Goal: Information Seeking & Learning: Check status

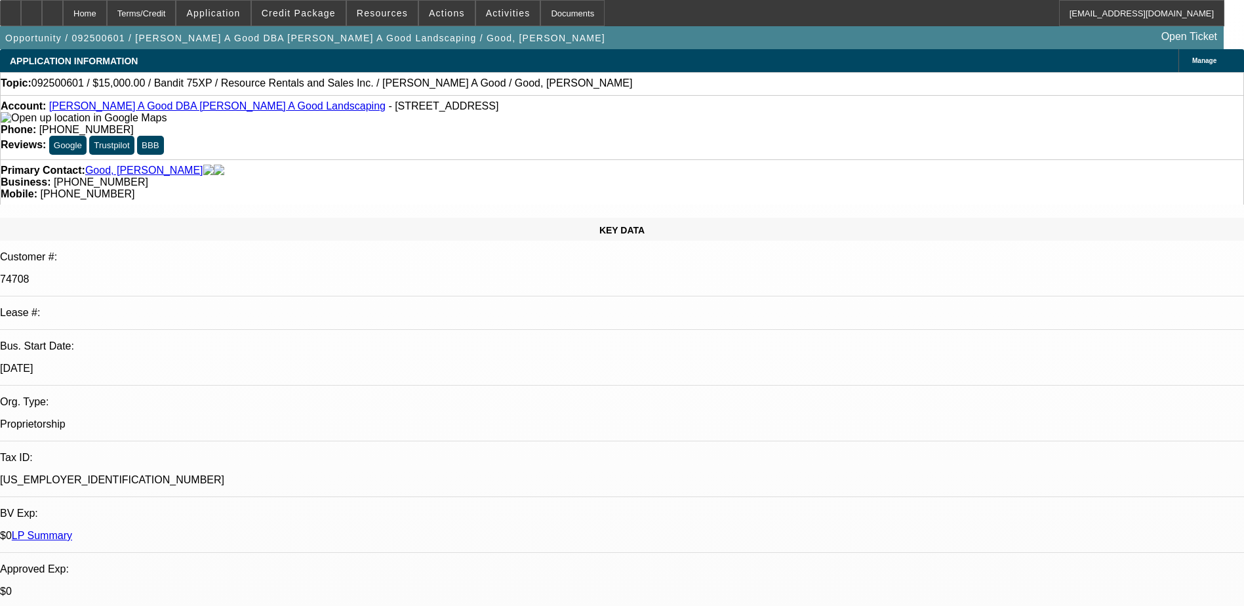
select select "0"
select select "3"
select select "0"
select select "6"
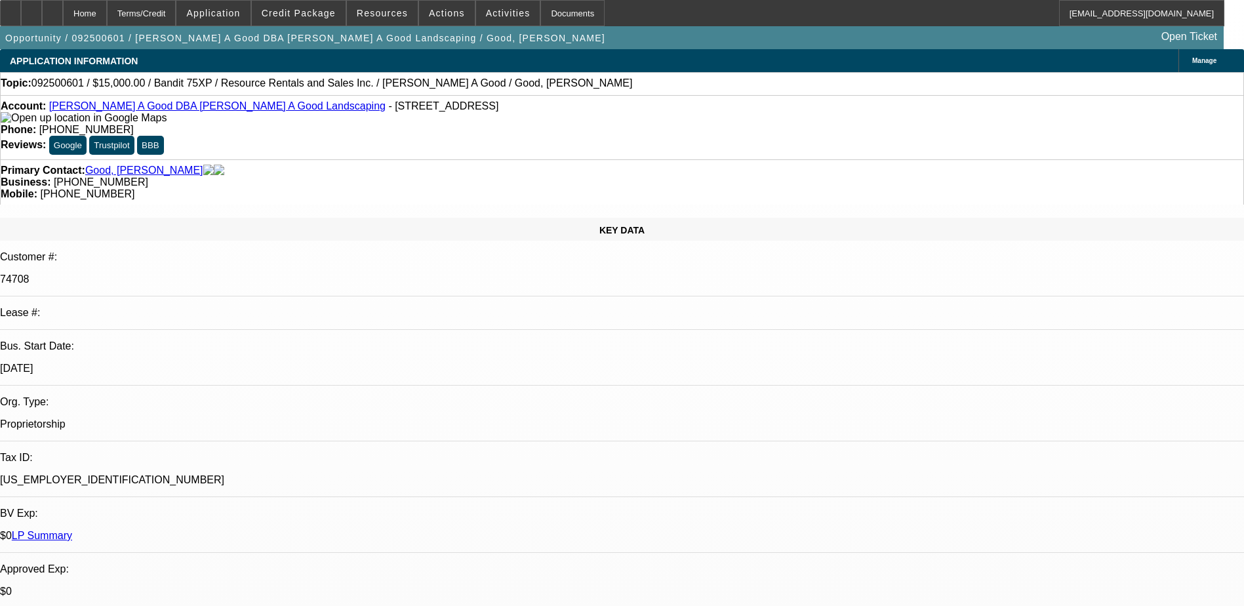
select select "0"
select select "3"
select select "0"
select select "6"
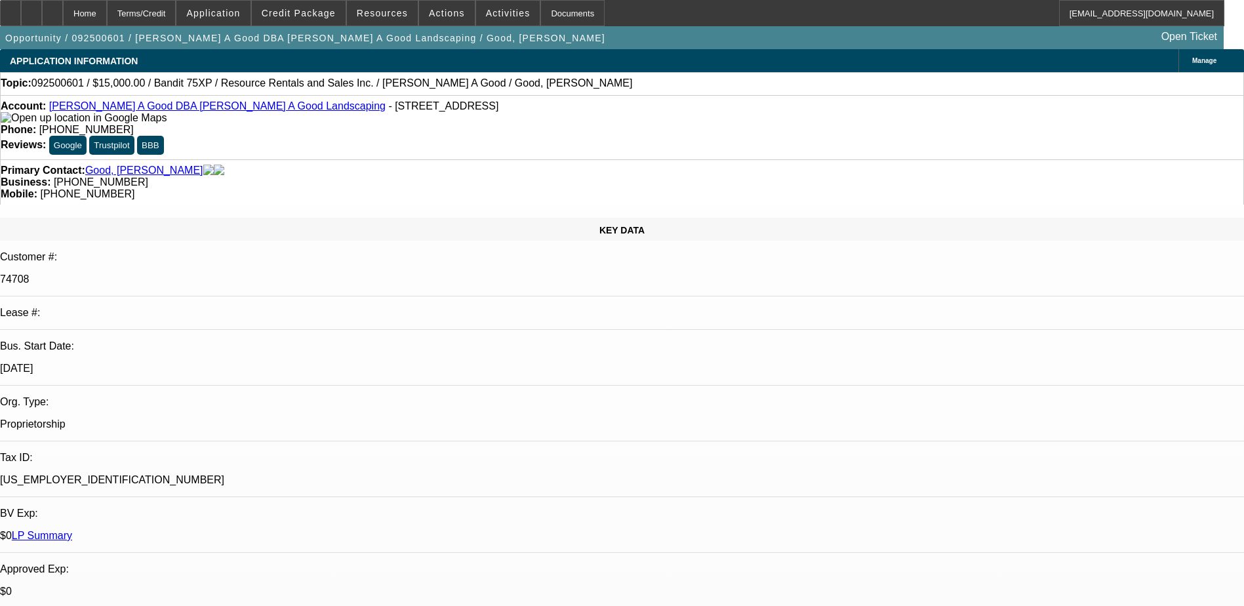
select select "0"
select select "3"
select select "0"
select select "2"
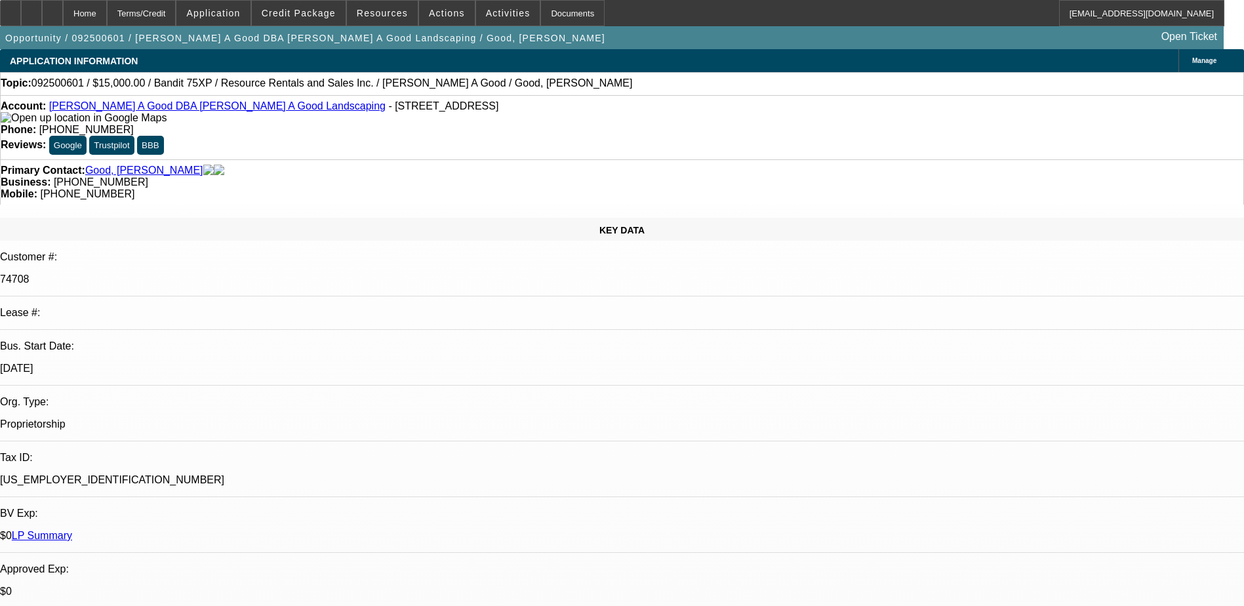
select select "0"
select select "3"
select select "0"
select select "2"
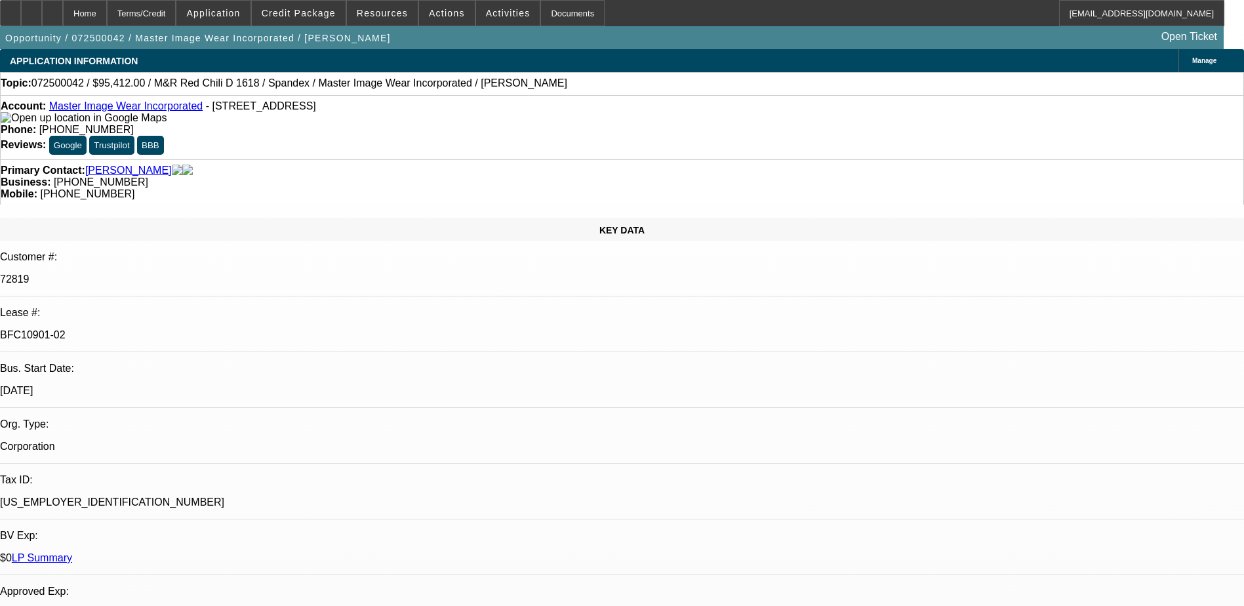
select select "0"
select select "0.1"
select select "0"
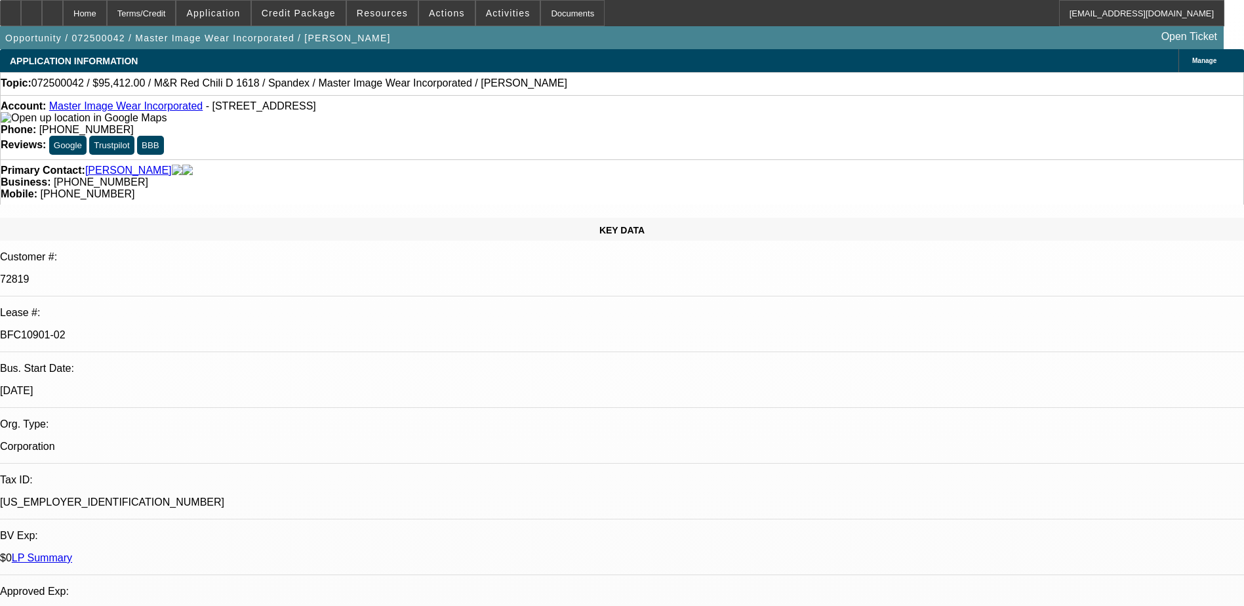
select select "0.1"
select select "0"
select select "0.1"
select select "0"
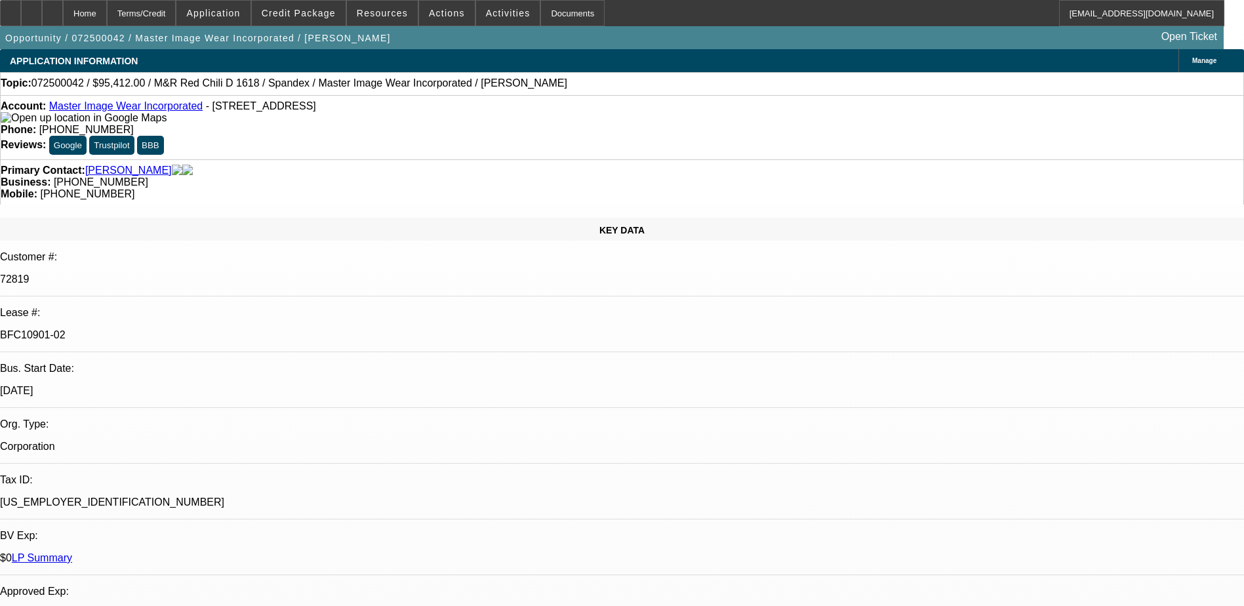
select select "0"
select select "0.1"
select select "1"
select select "4"
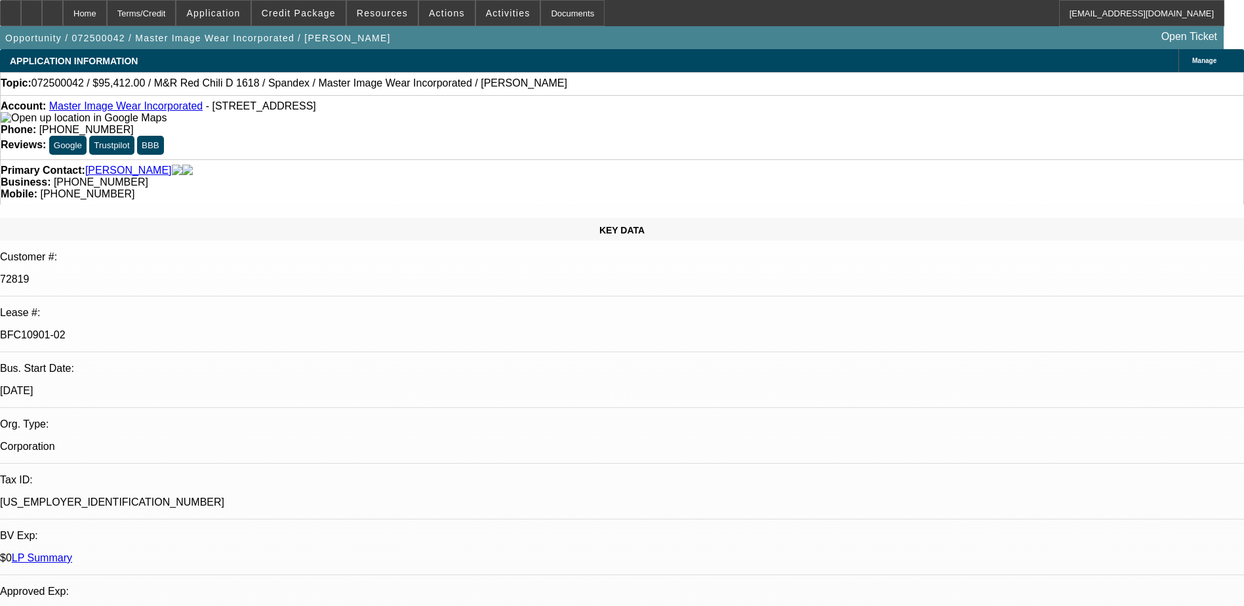
select select "1"
select select "4"
select select "1"
select select "3"
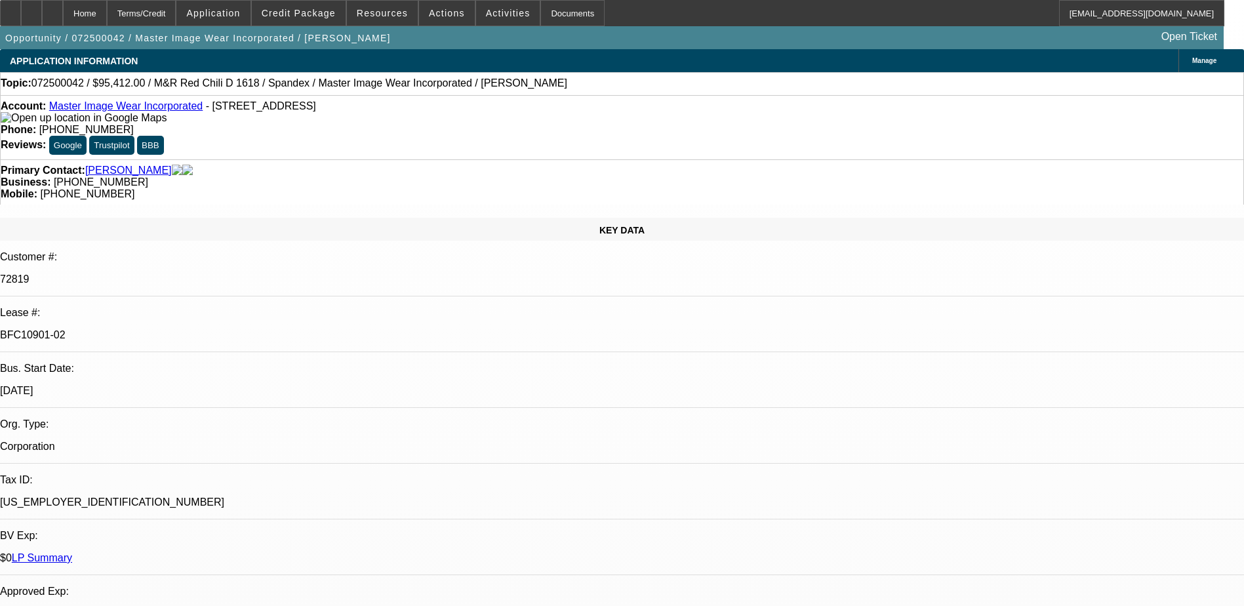
select select "4"
select select "1"
select select "3"
select select "4"
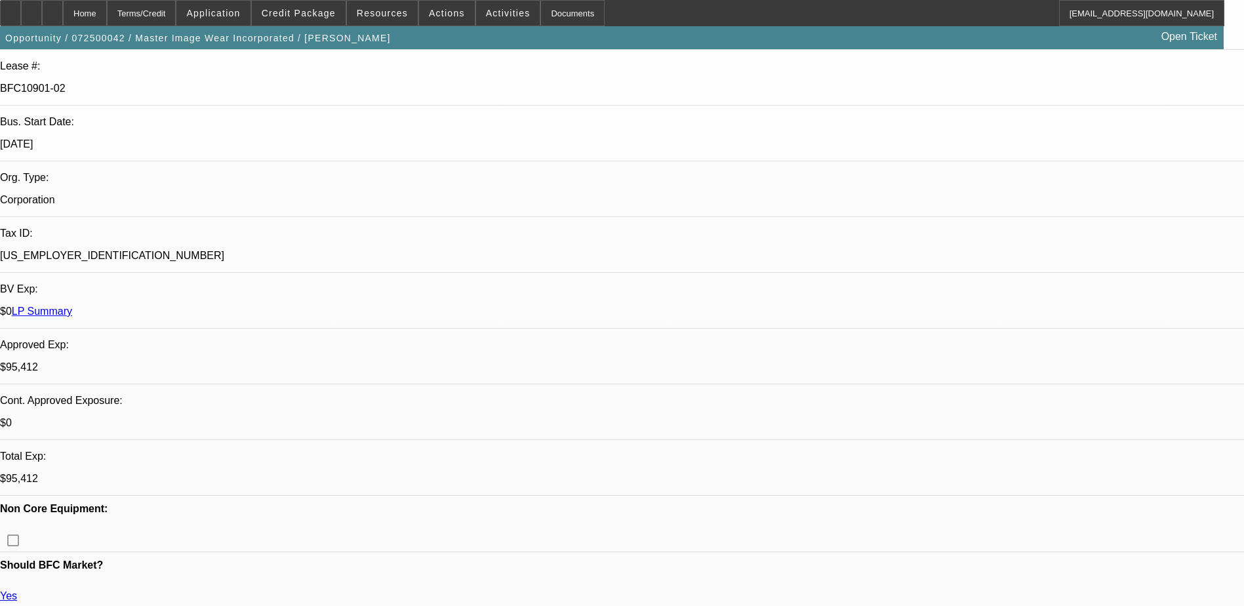
scroll to position [131, 0]
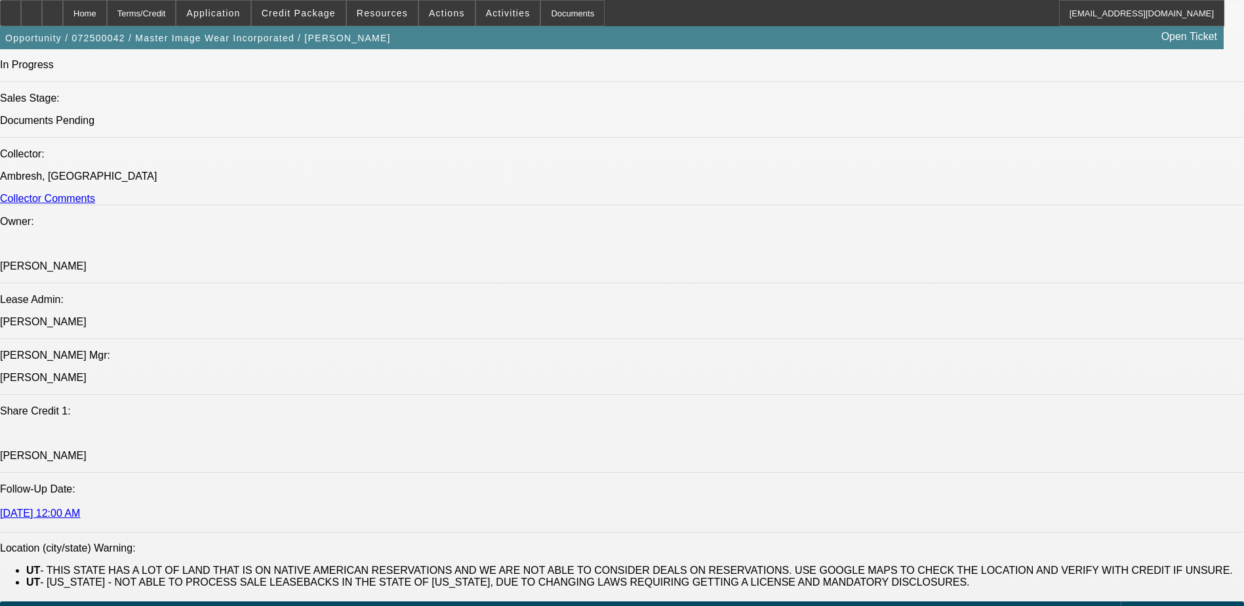
scroll to position [1442, 0]
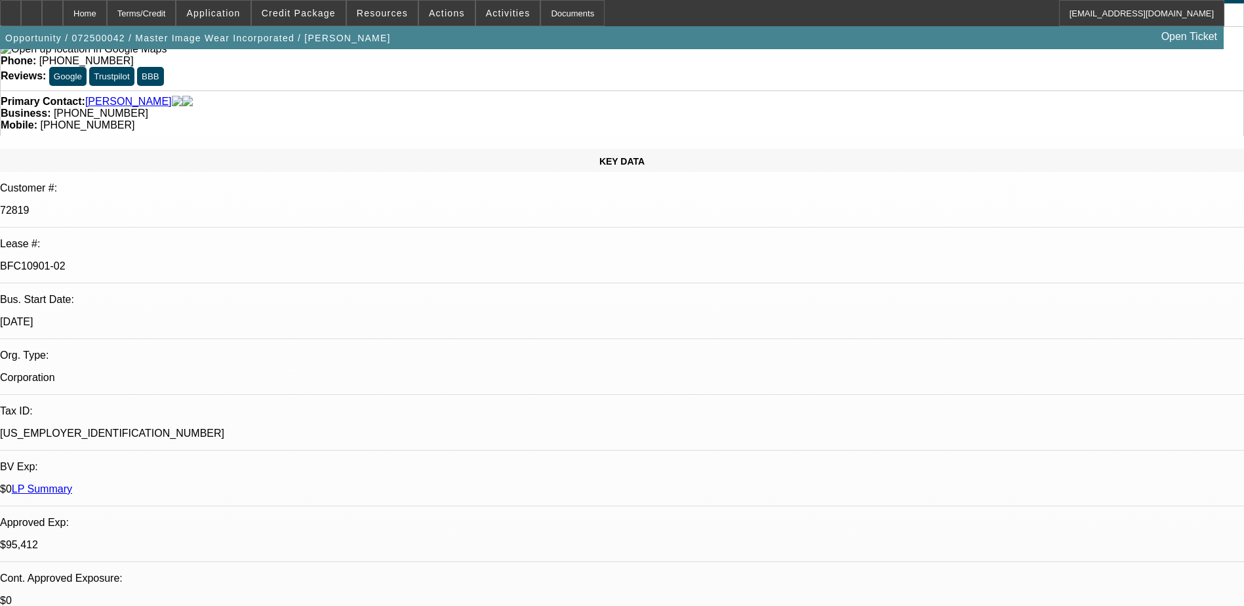
scroll to position [66, 0]
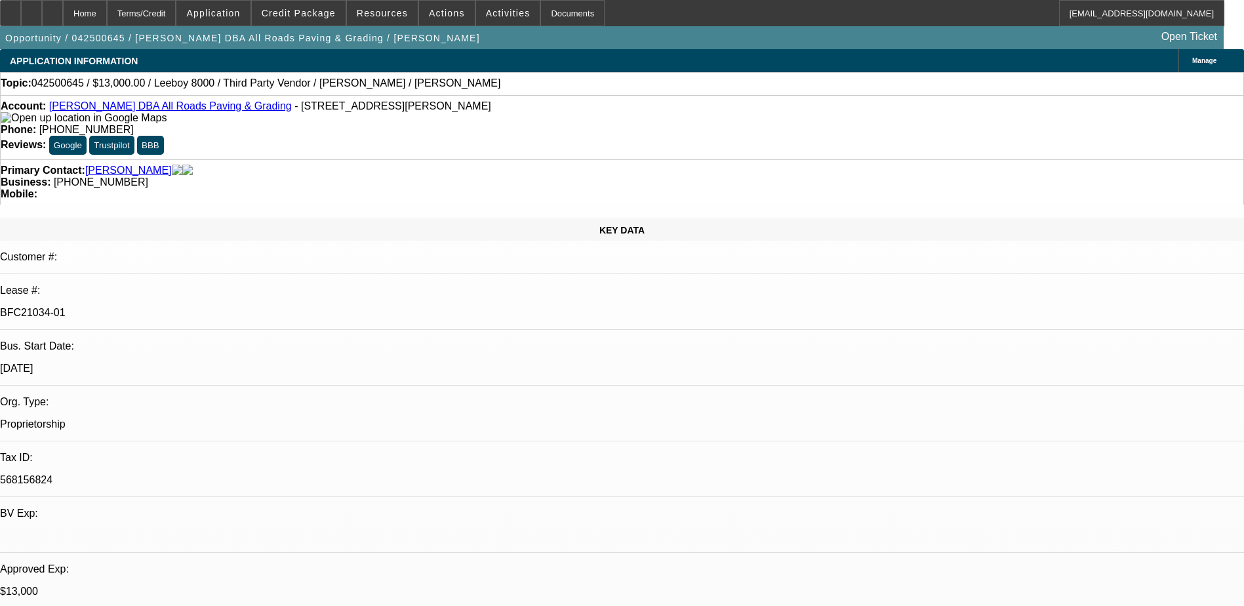
select select "0"
select select "3"
select select "0.1"
select select "5"
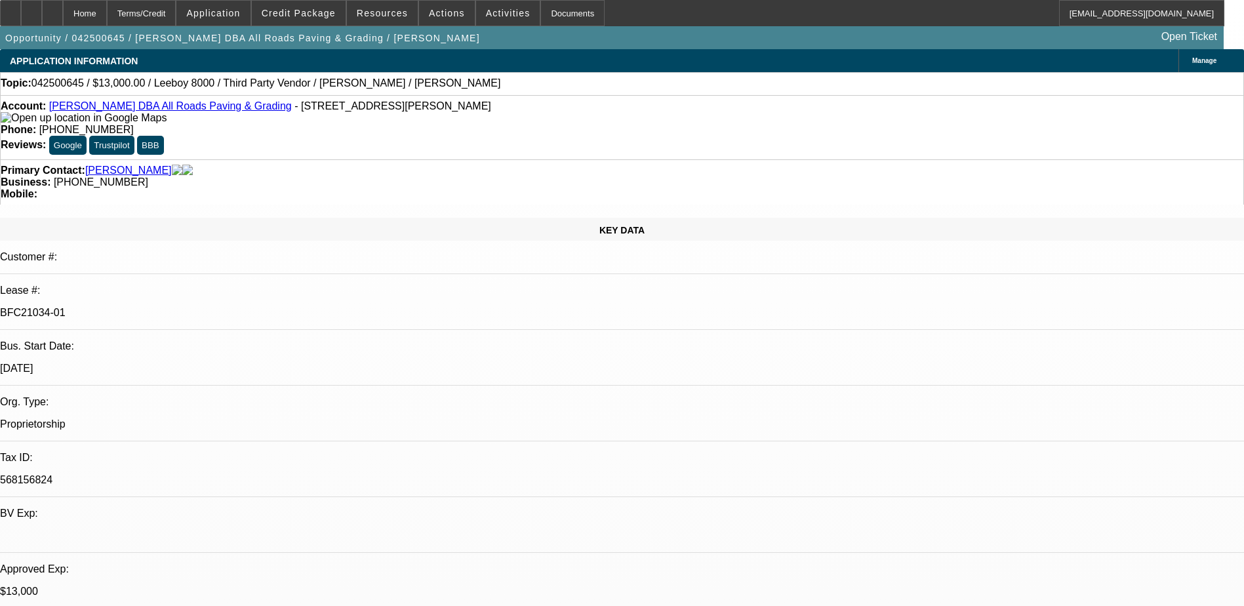
select select "0"
select select "3"
select select "0.1"
select select "5"
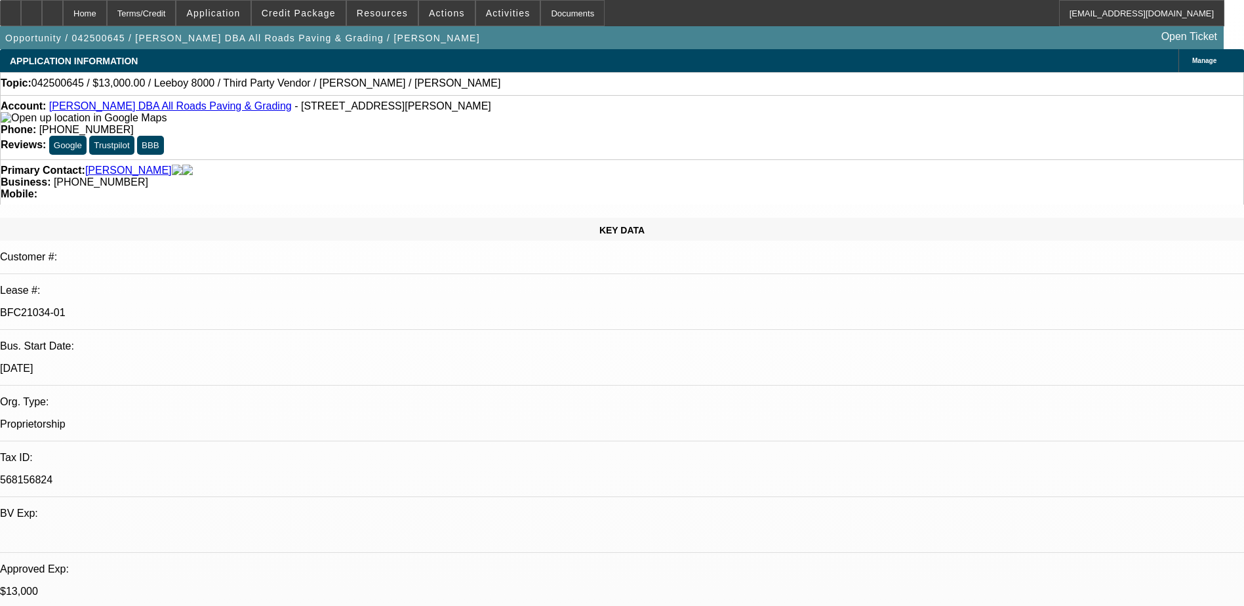
select select "0"
select select "3"
select select "0.1"
select select "5"
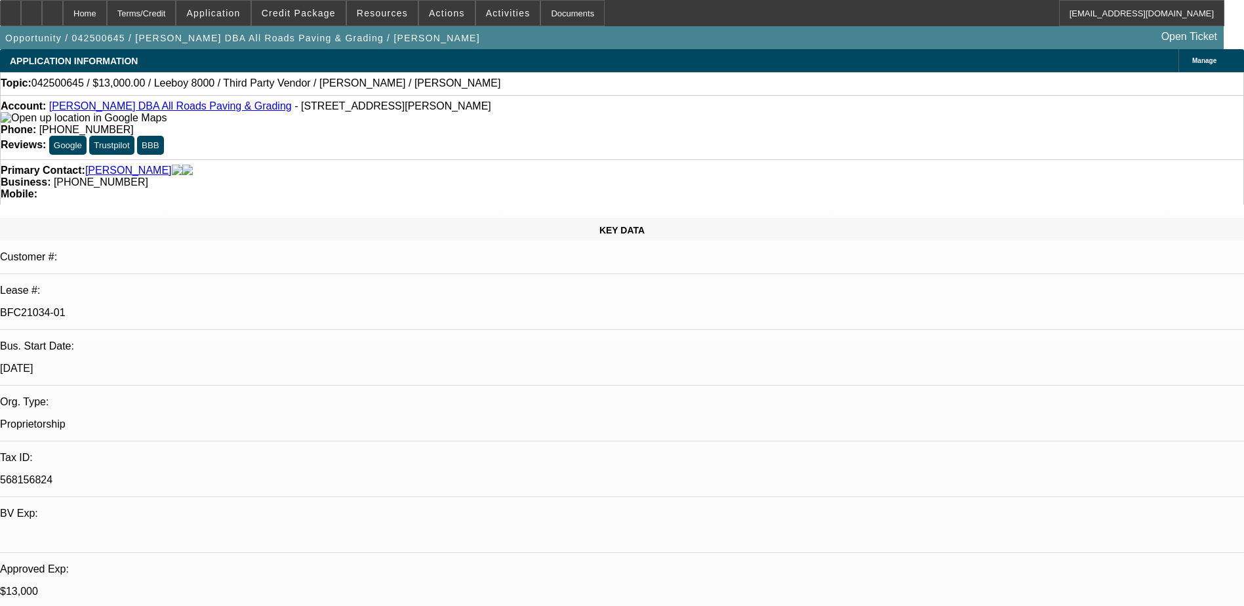
select select "0"
select select "3"
select select "0.1"
select select "5"
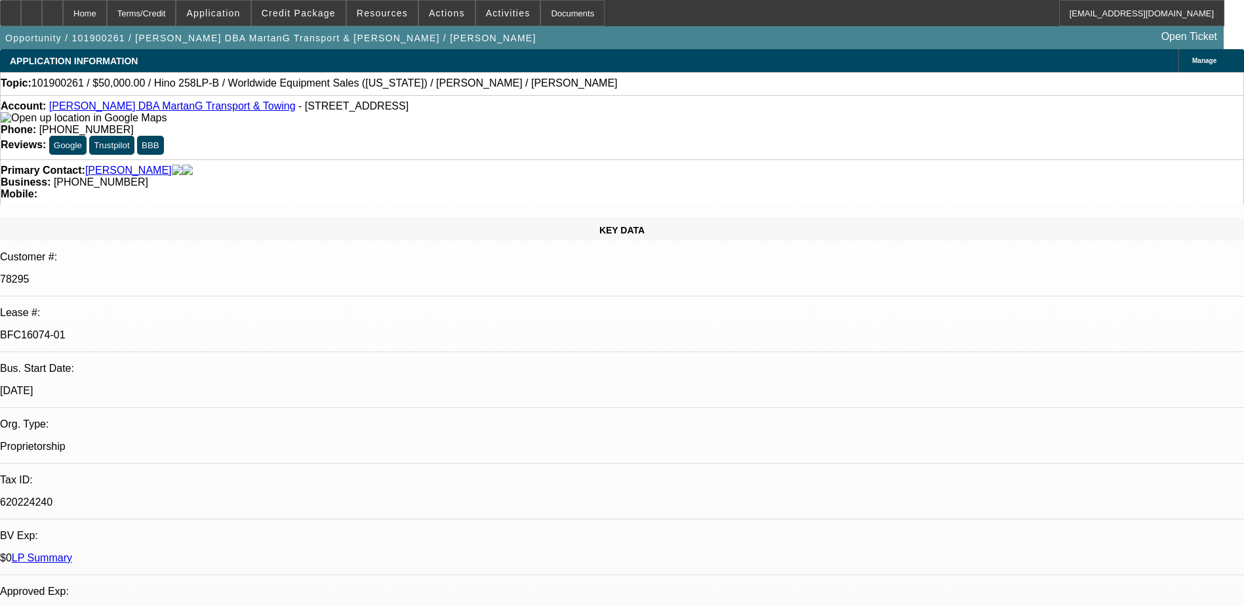
select select "0"
select select "0.1"
select select "0"
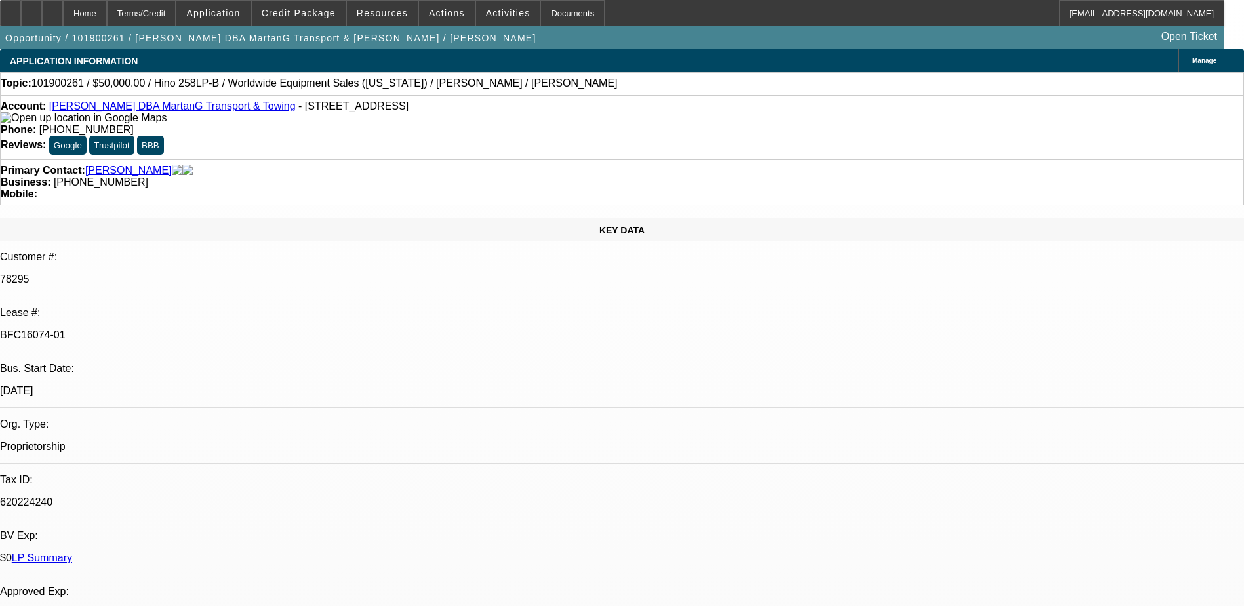
select select "0.1"
select select "0"
select select "2"
select select "0.1"
select select "0"
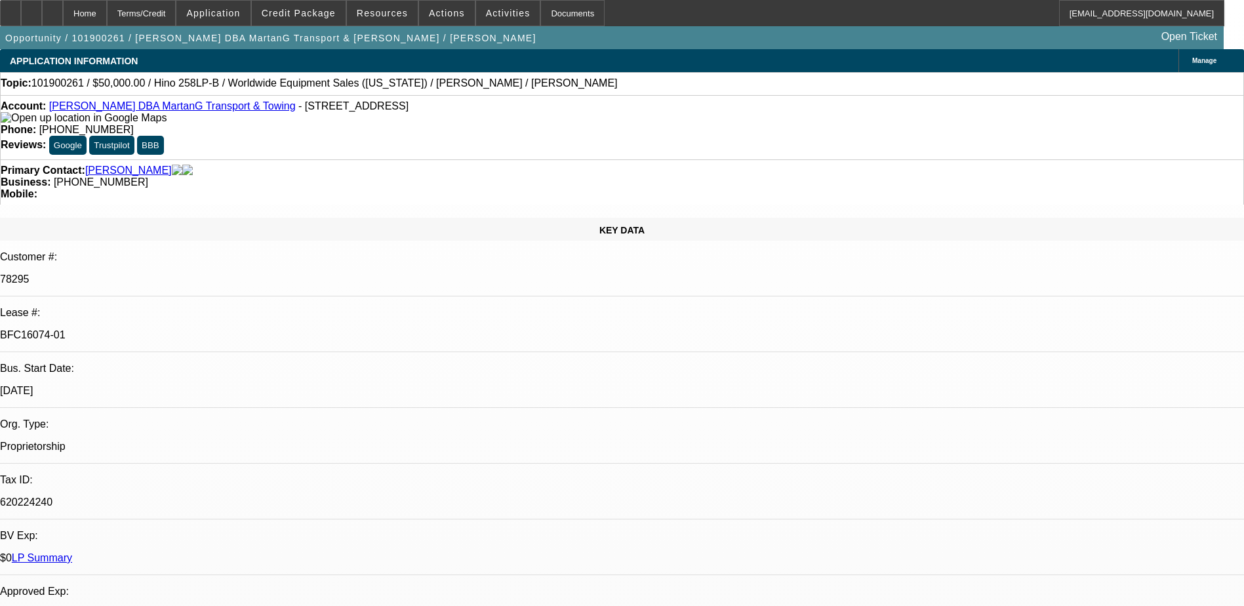
select select "2"
select select "0.1"
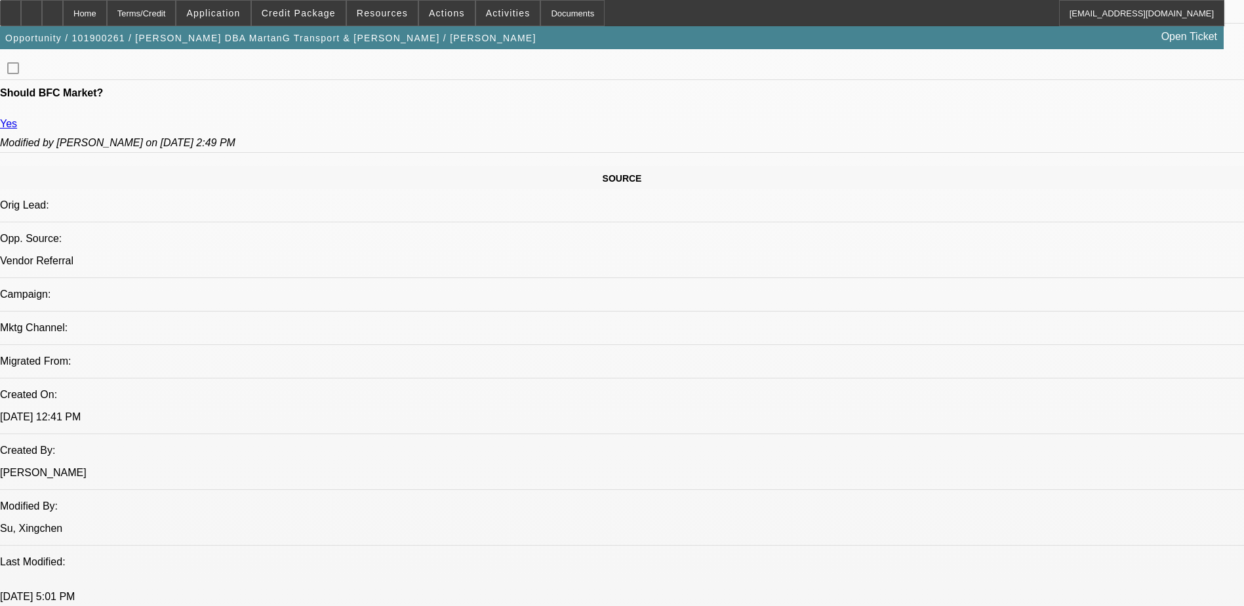
select select "1"
select select "4"
select select "1"
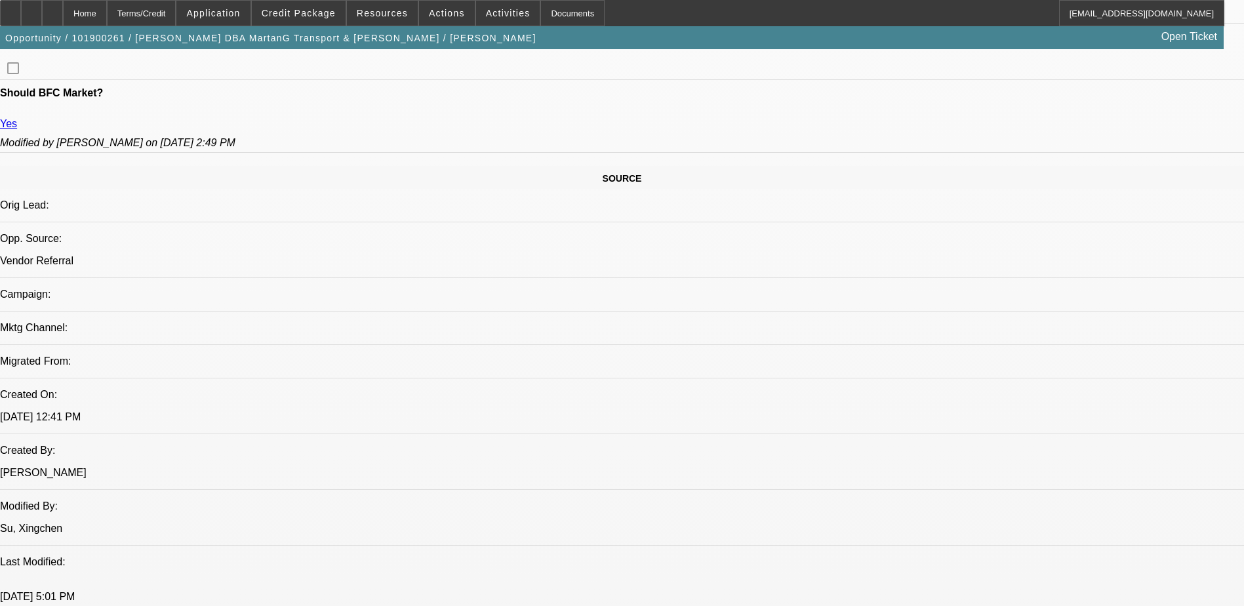
select select "4"
select select "1"
select select "2"
select select "4"
select select "1"
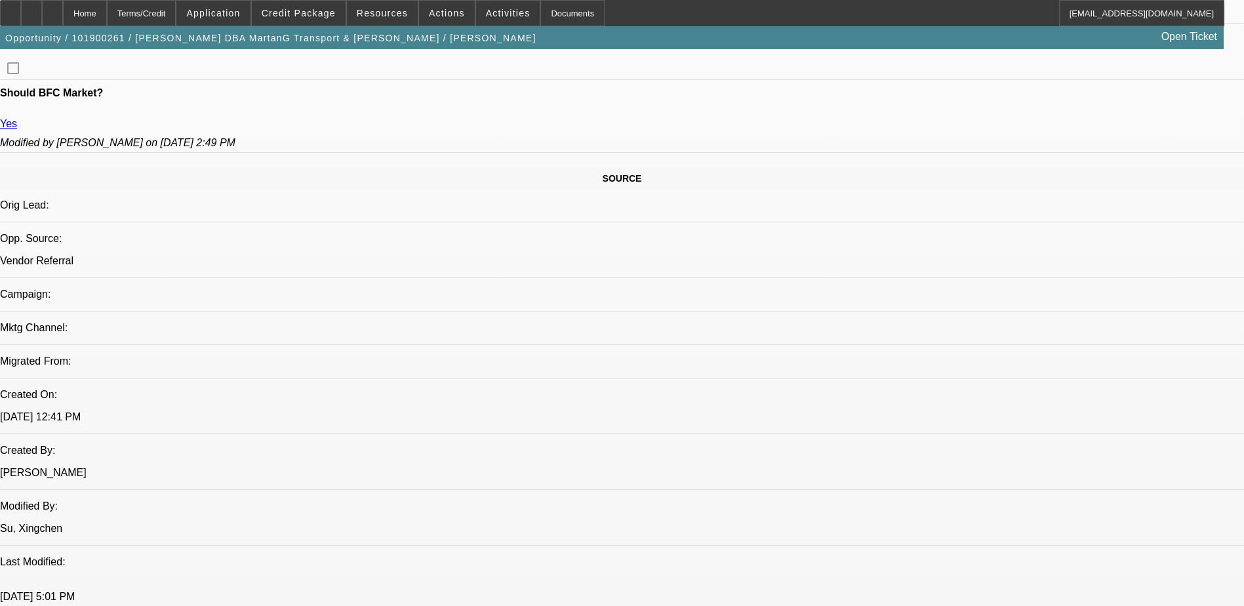
select select "2"
select select "4"
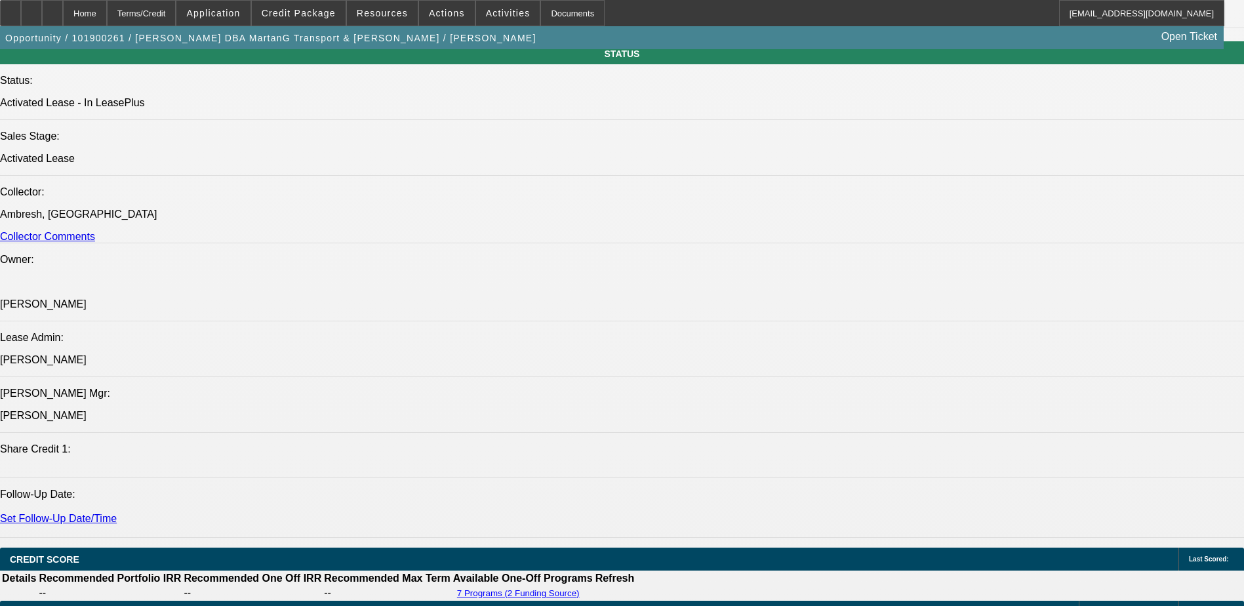
scroll to position [1442, 0]
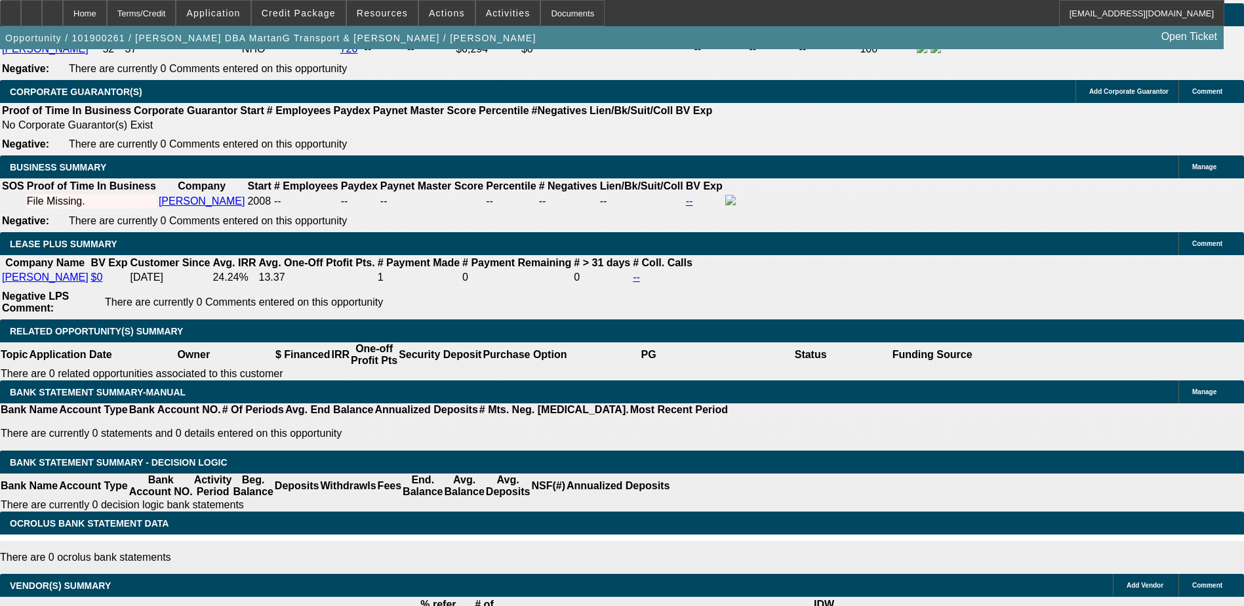
scroll to position [2042, 0]
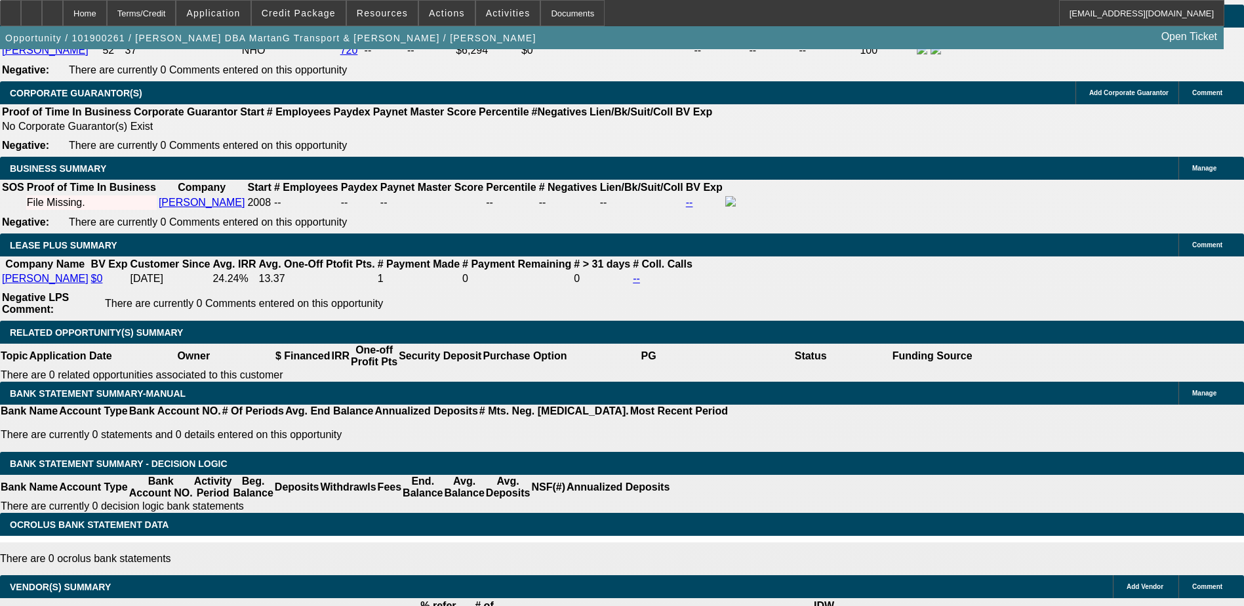
drag, startPoint x: 1082, startPoint y: 181, endPoint x: 1073, endPoint y: 205, distance: 25.1
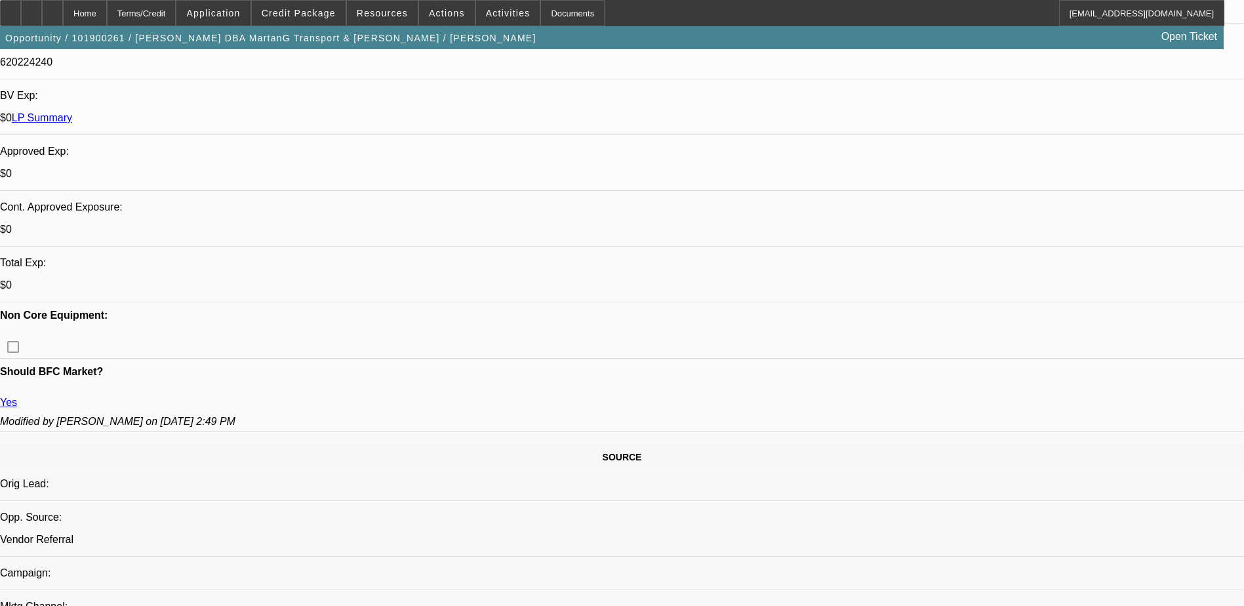
scroll to position [262, 0]
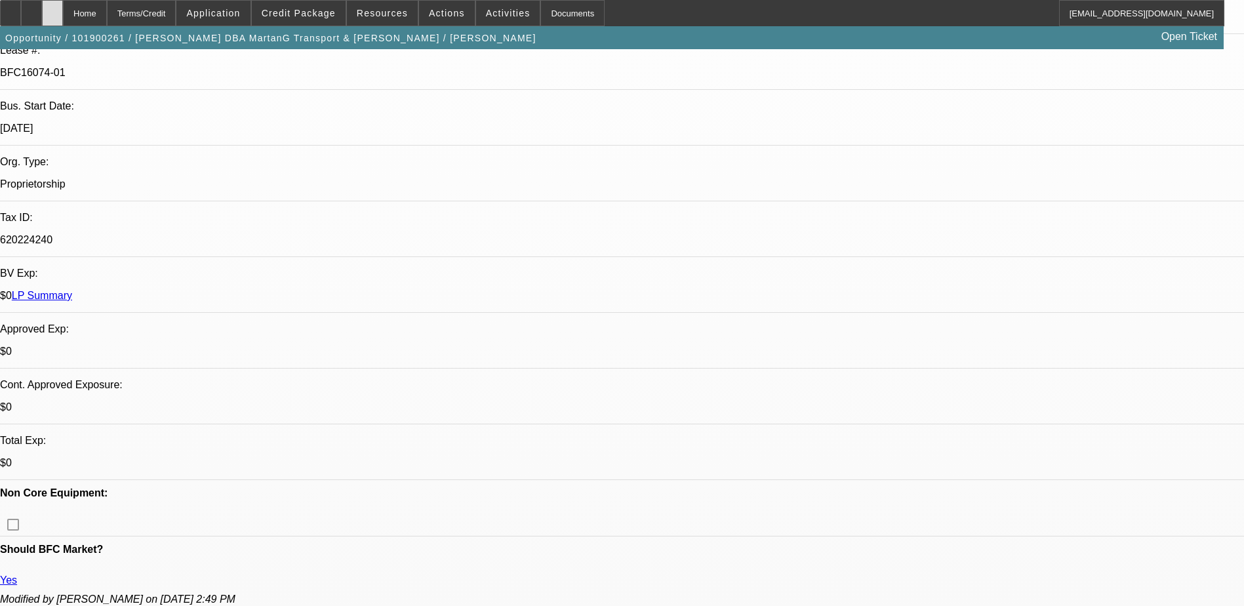
click at [63, 12] on div at bounding box center [52, 13] width 21 height 26
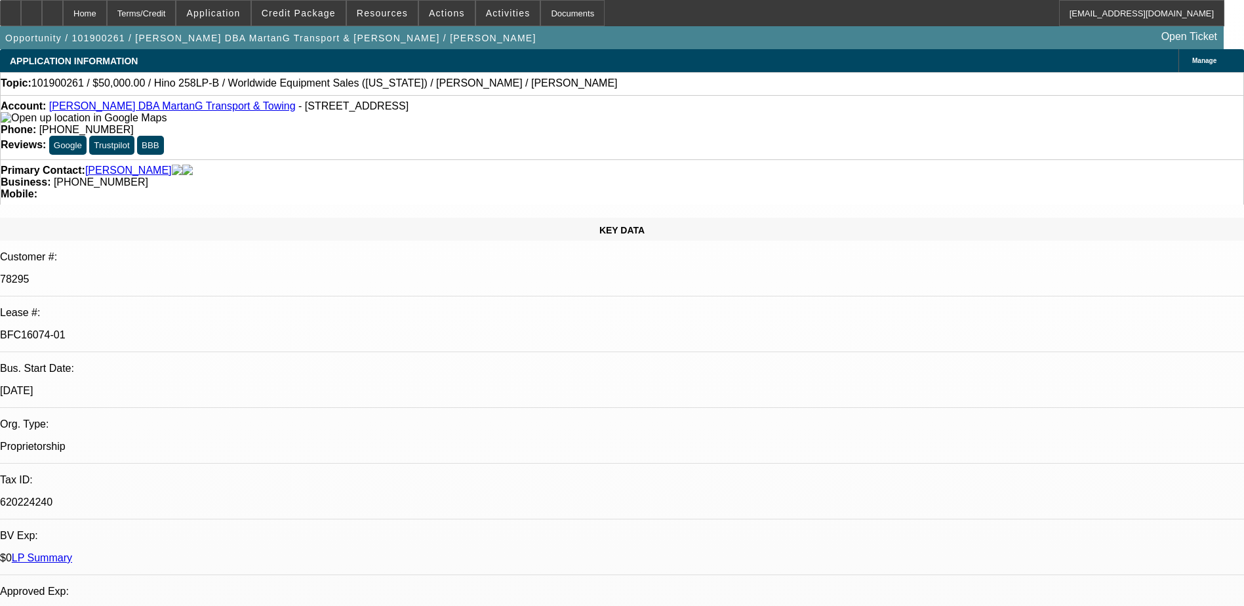
select select "0"
select select "0.1"
select select "0"
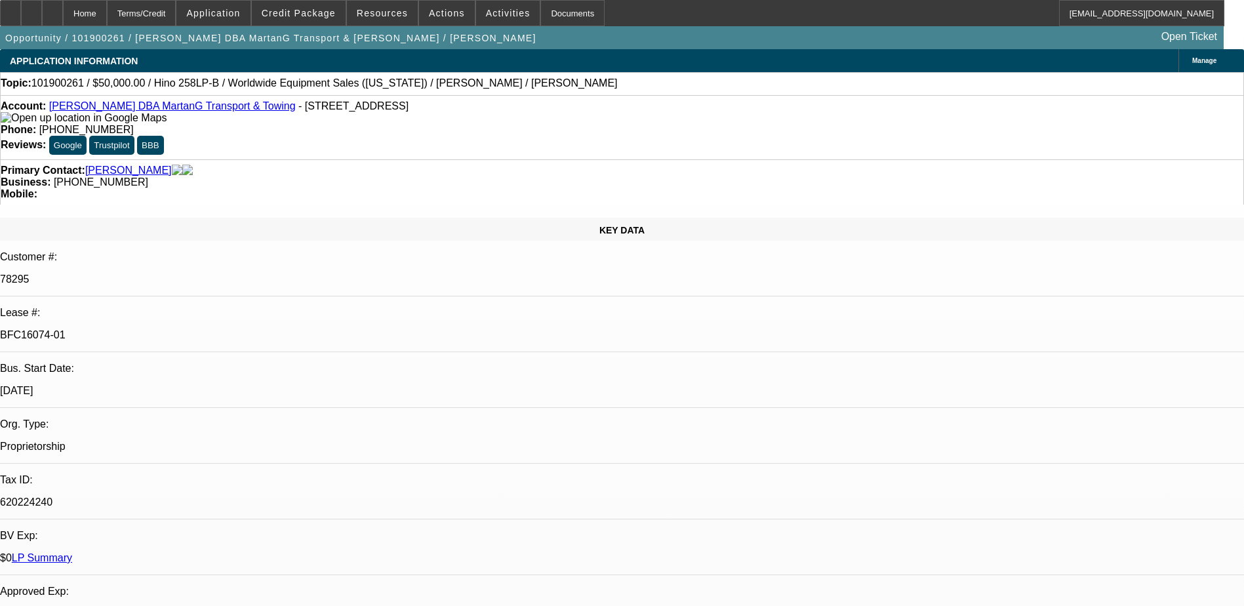
select select "0.1"
select select "0"
select select "2"
select select "0.1"
select select "0"
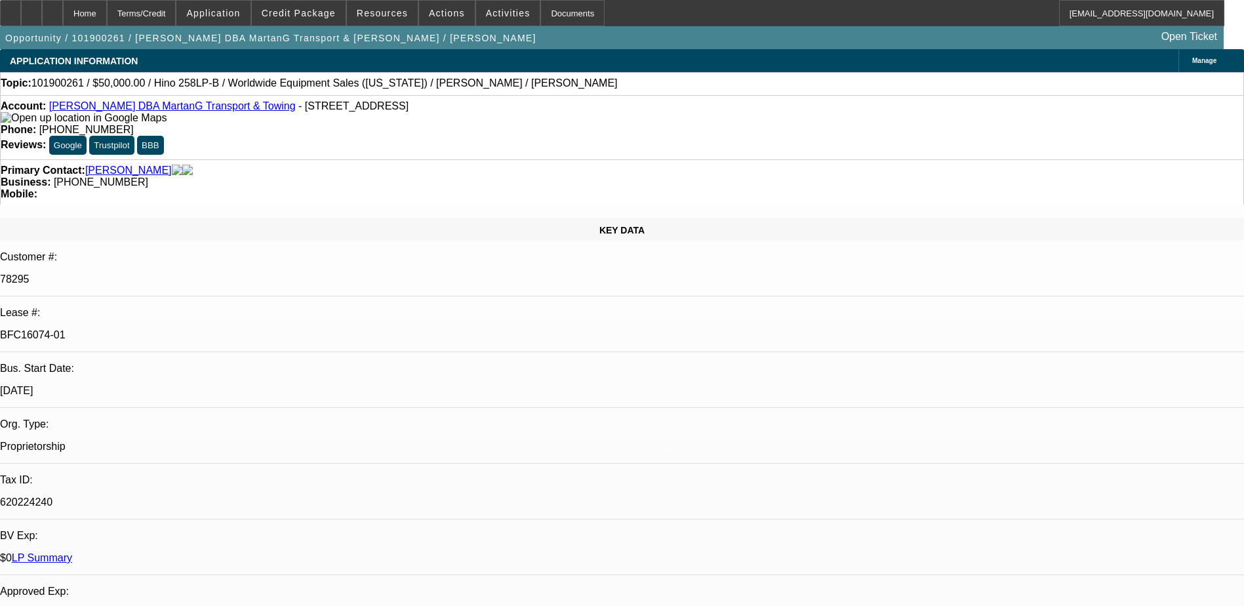
select select "2"
select select "0.1"
select select "1"
select select "4"
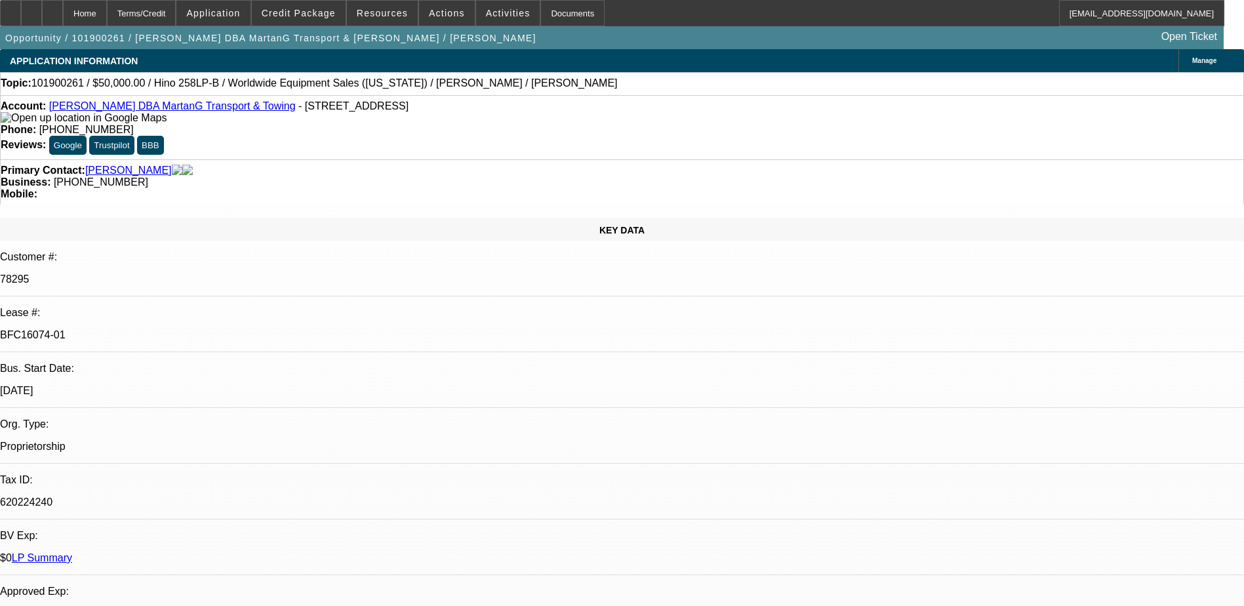
select select "1"
select select "4"
select select "1"
select select "2"
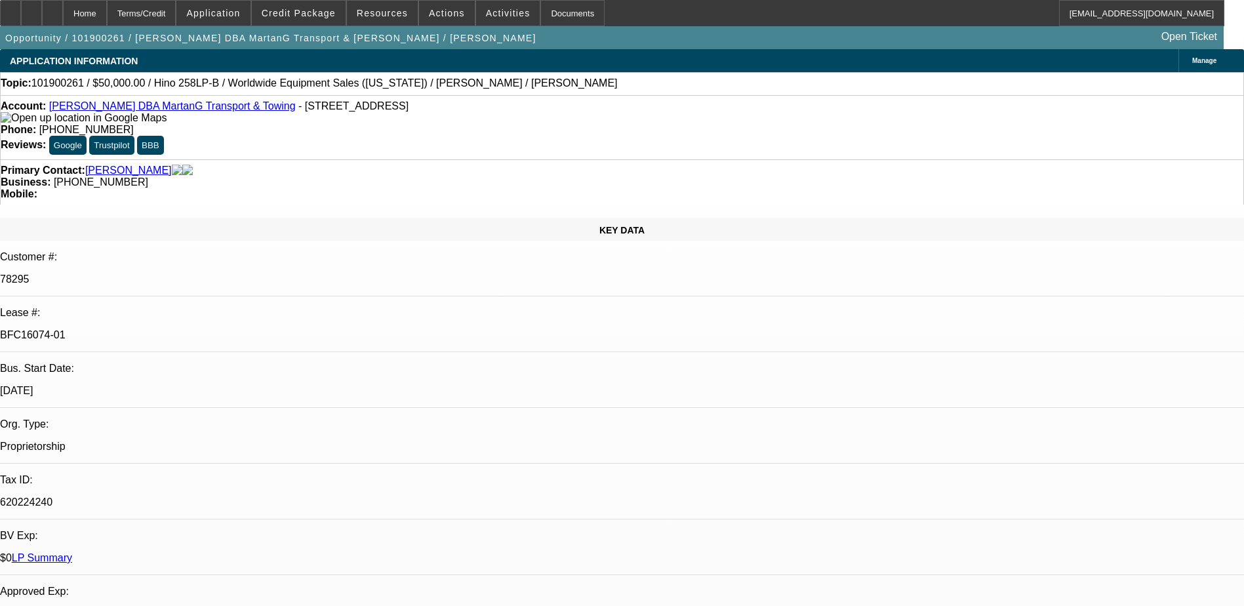
select select "4"
select select "1"
select select "2"
select select "4"
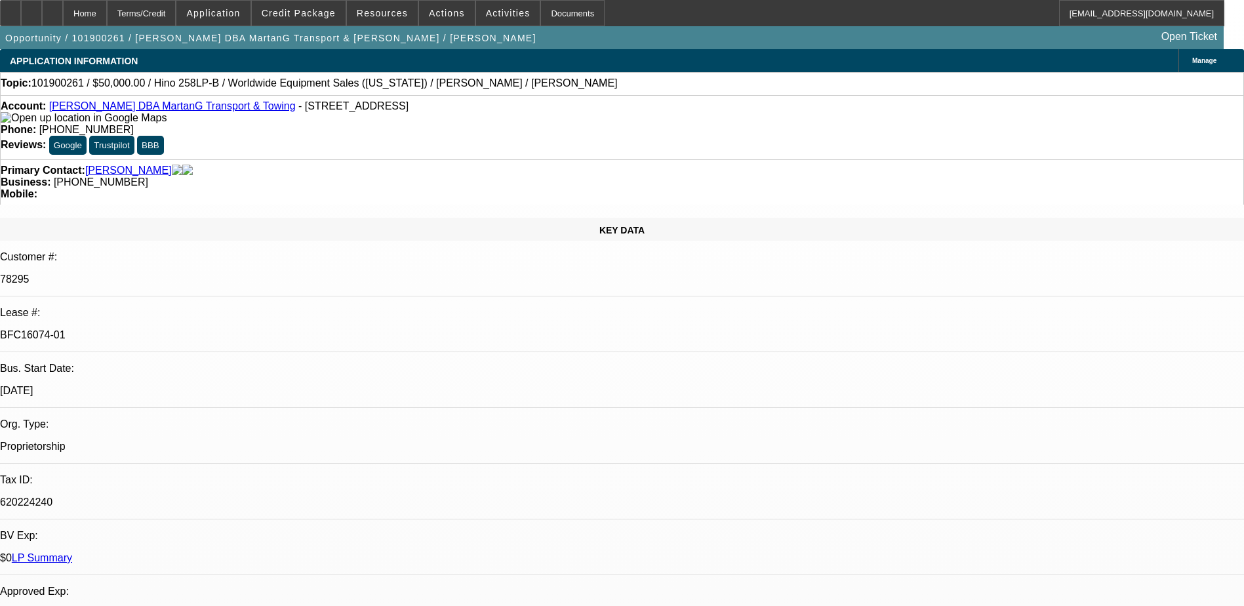
click at [72, 552] on link "LP Summary" at bounding box center [42, 557] width 60 height 11
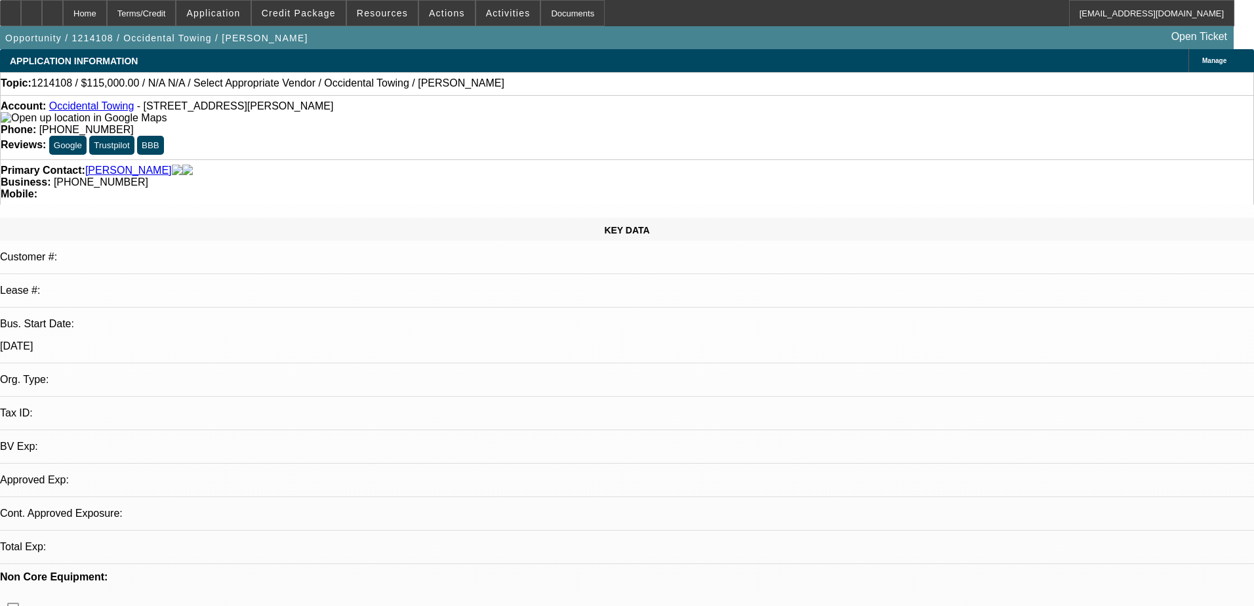
select select "0"
select select "2"
select select "0.1"
select select "4"
